Goal: Find specific page/section: Find specific page/section

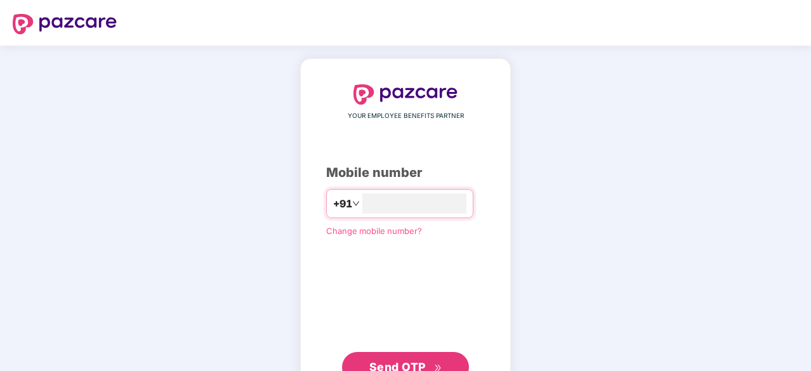
scroll to position [48, 0]
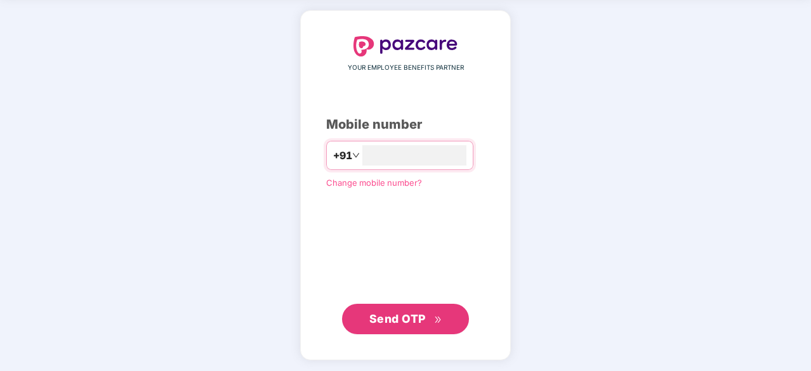
type input "**********"
click at [406, 317] on span "Send OTP" at bounding box center [397, 318] width 56 height 13
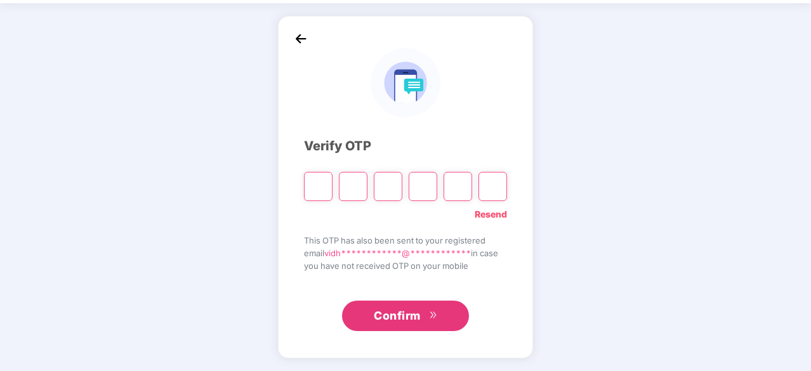
scroll to position [42, 0]
type input "*"
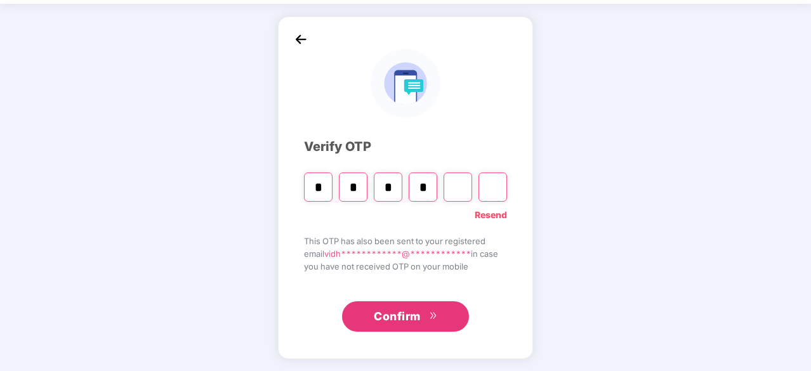
type input "*"
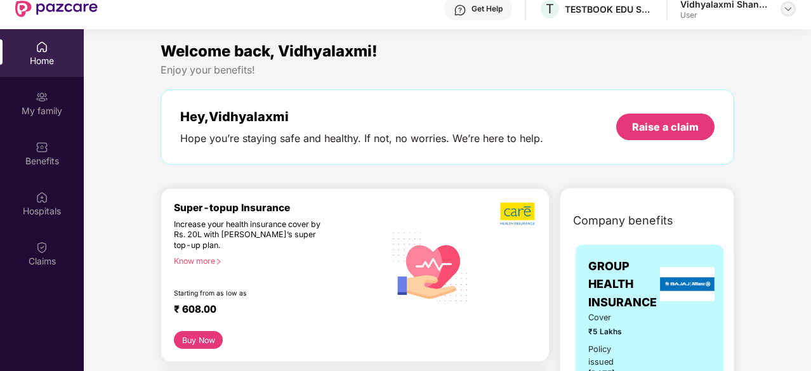
click at [789, 7] on img at bounding box center [788, 9] width 10 height 10
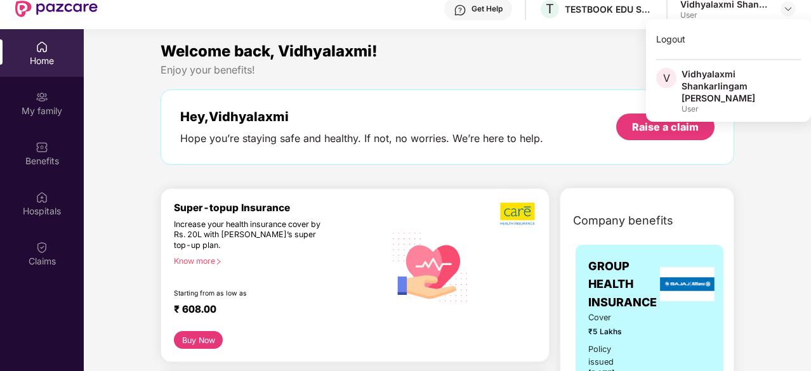
click at [606, 70] on div "Enjoy your benefits!" at bounding box center [448, 69] width 574 height 13
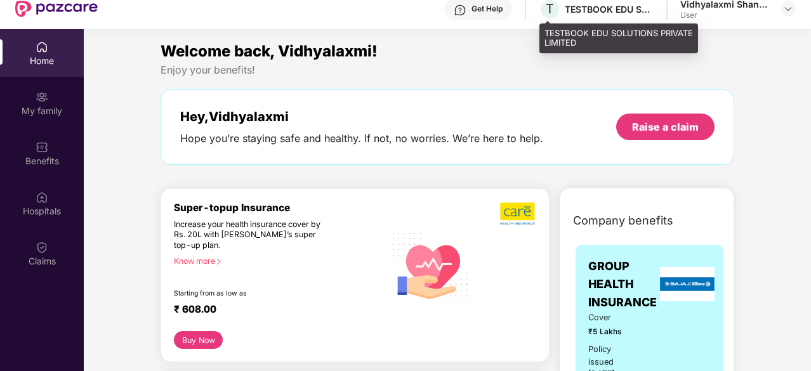
click at [585, 10] on div "TESTBOOK EDU SOLUTIONS PRIVATE LIMITED" at bounding box center [609, 9] width 89 height 12
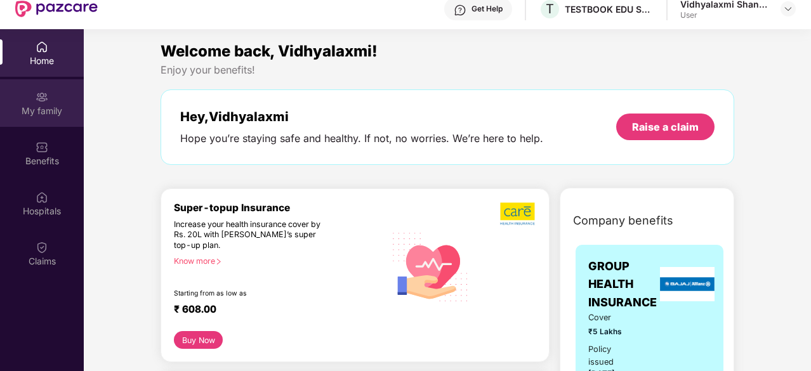
click at [38, 107] on div "My family" at bounding box center [42, 111] width 84 height 13
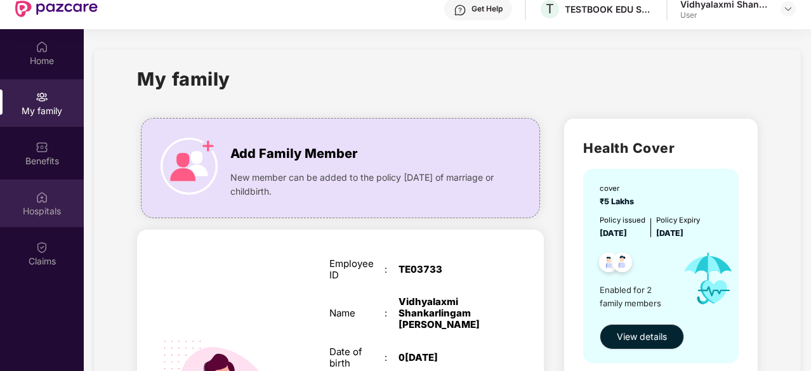
click at [40, 199] on img at bounding box center [42, 197] width 13 height 13
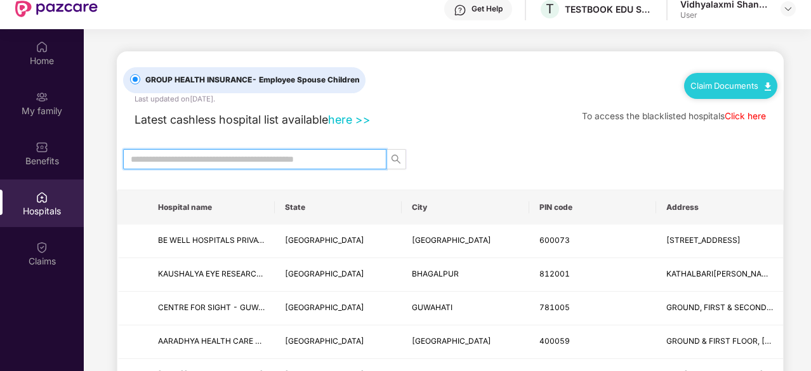
click at [317, 160] on input "text" at bounding box center [250, 159] width 238 height 14
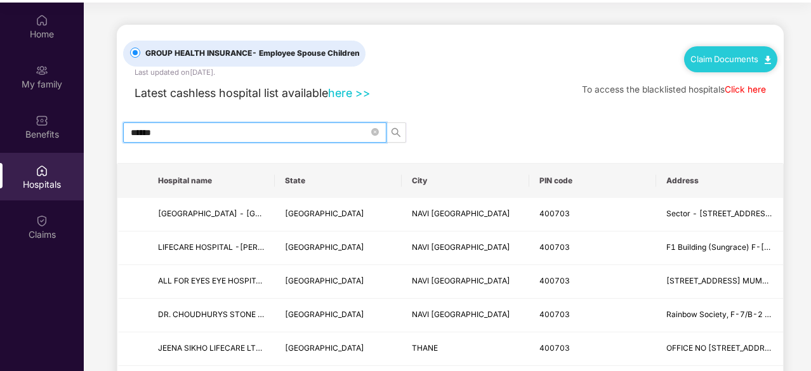
scroll to position [71, 0]
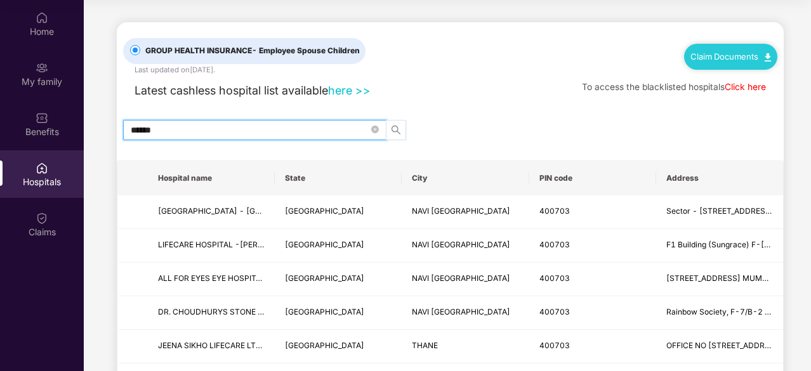
click at [396, 128] on icon "search" at bounding box center [396, 130] width 10 height 10
type input "******"
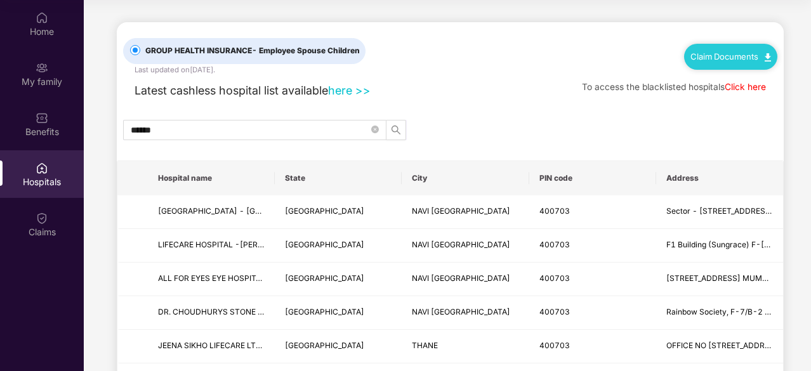
click at [358, 91] on link "here >>" at bounding box center [349, 90] width 43 height 13
